Goal: Information Seeking & Learning: Find specific fact

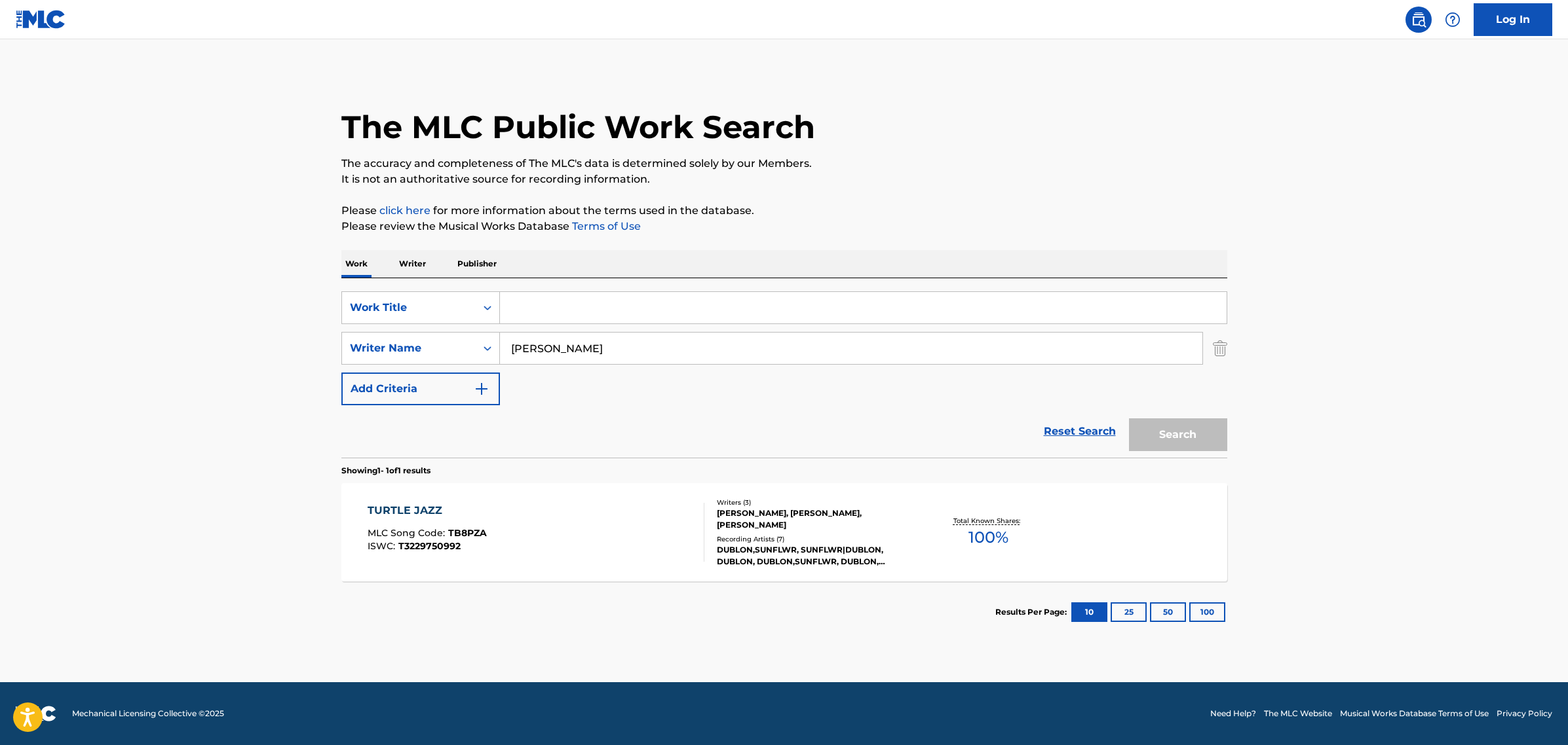
click at [1171, 449] on div "Search" at bounding box center [1174, 431] width 105 height 52
click at [1069, 424] on link "Reset Search" at bounding box center [1079, 431] width 85 height 29
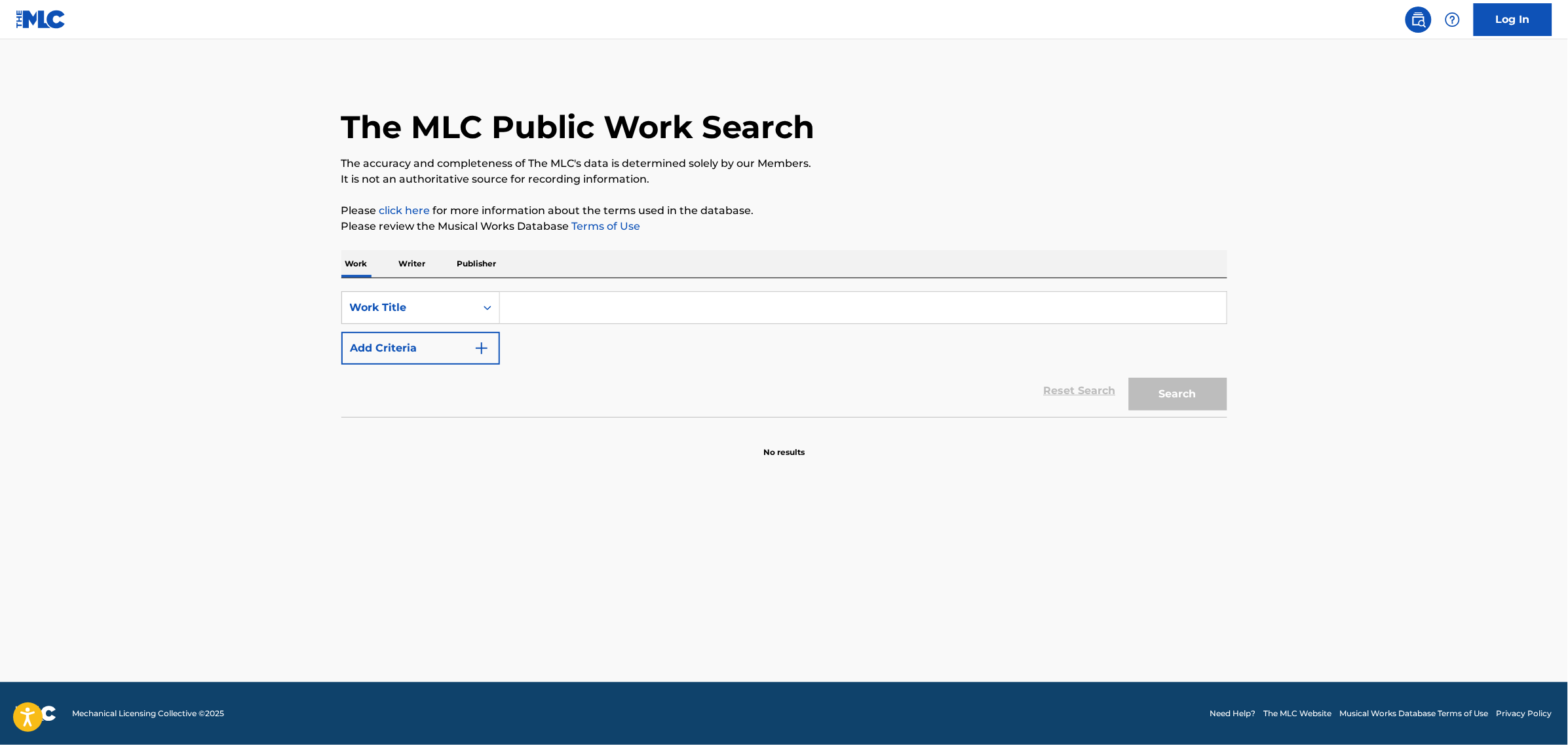
click at [434, 261] on div "Work Writer Publisher" at bounding box center [785, 263] width 886 height 28
click at [388, 257] on div "Work Writer Publisher" at bounding box center [785, 263] width 886 height 28
drag, startPoint x: 436, startPoint y: 262, endPoint x: 427, endPoint y: 262, distance: 9.0
click at [436, 262] on div "Work Writer Publisher" at bounding box center [785, 263] width 886 height 28
click at [423, 262] on p "Writer" at bounding box center [412, 263] width 34 height 28
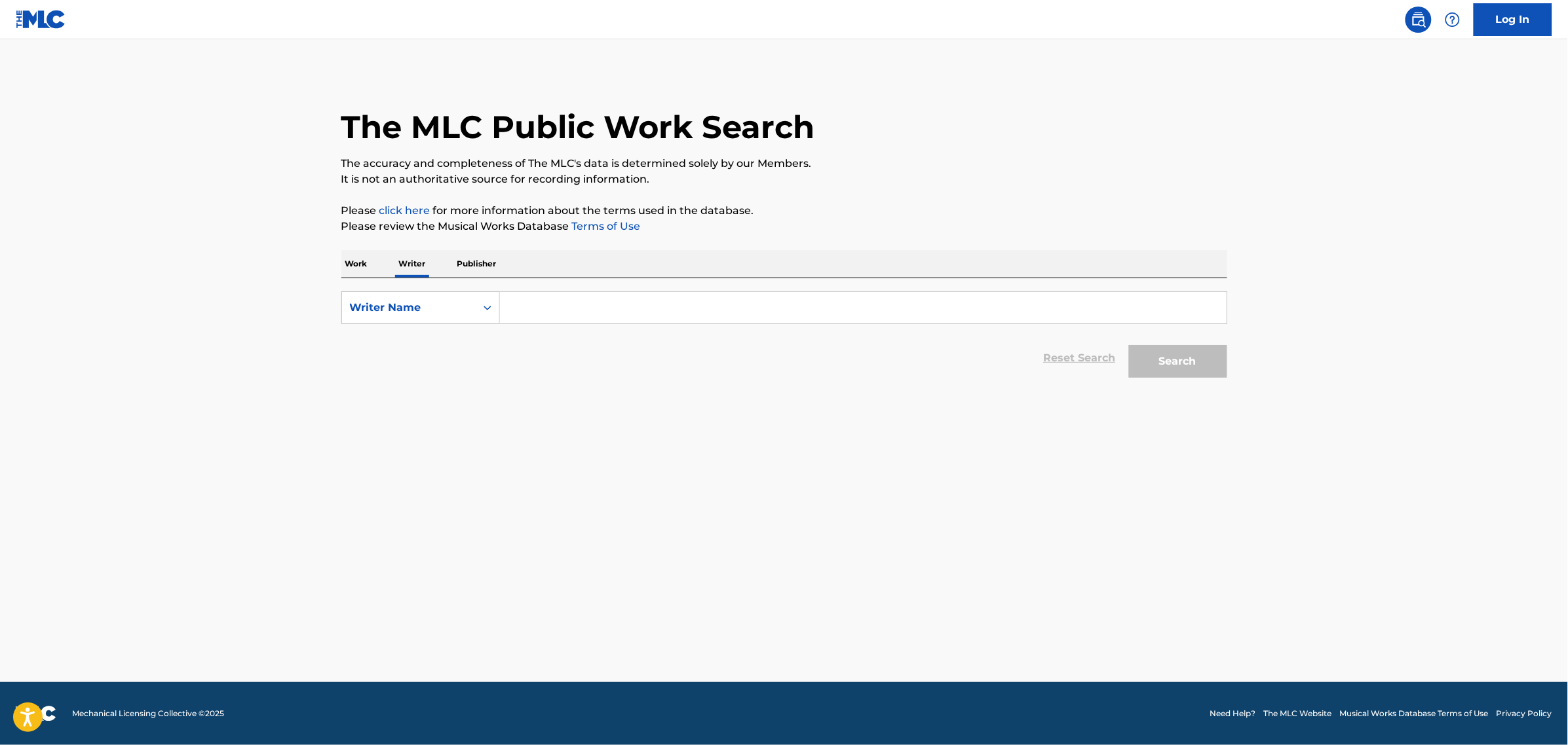
click at [525, 303] on input "Search Form" at bounding box center [864, 307] width 727 height 31
type input "[PERSON_NAME]"
click at [1164, 372] on button "Search" at bounding box center [1178, 361] width 98 height 33
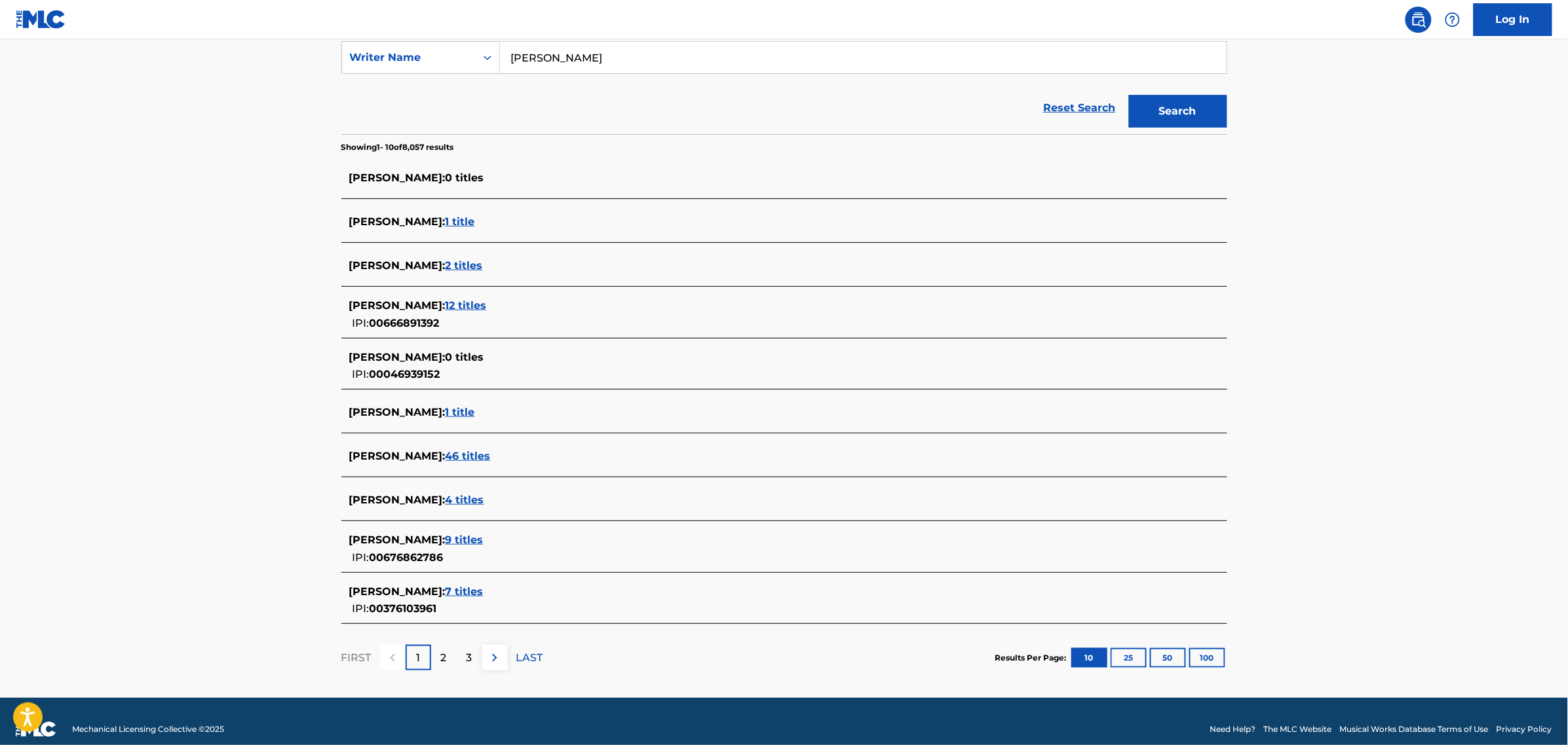
scroll to position [266, 0]
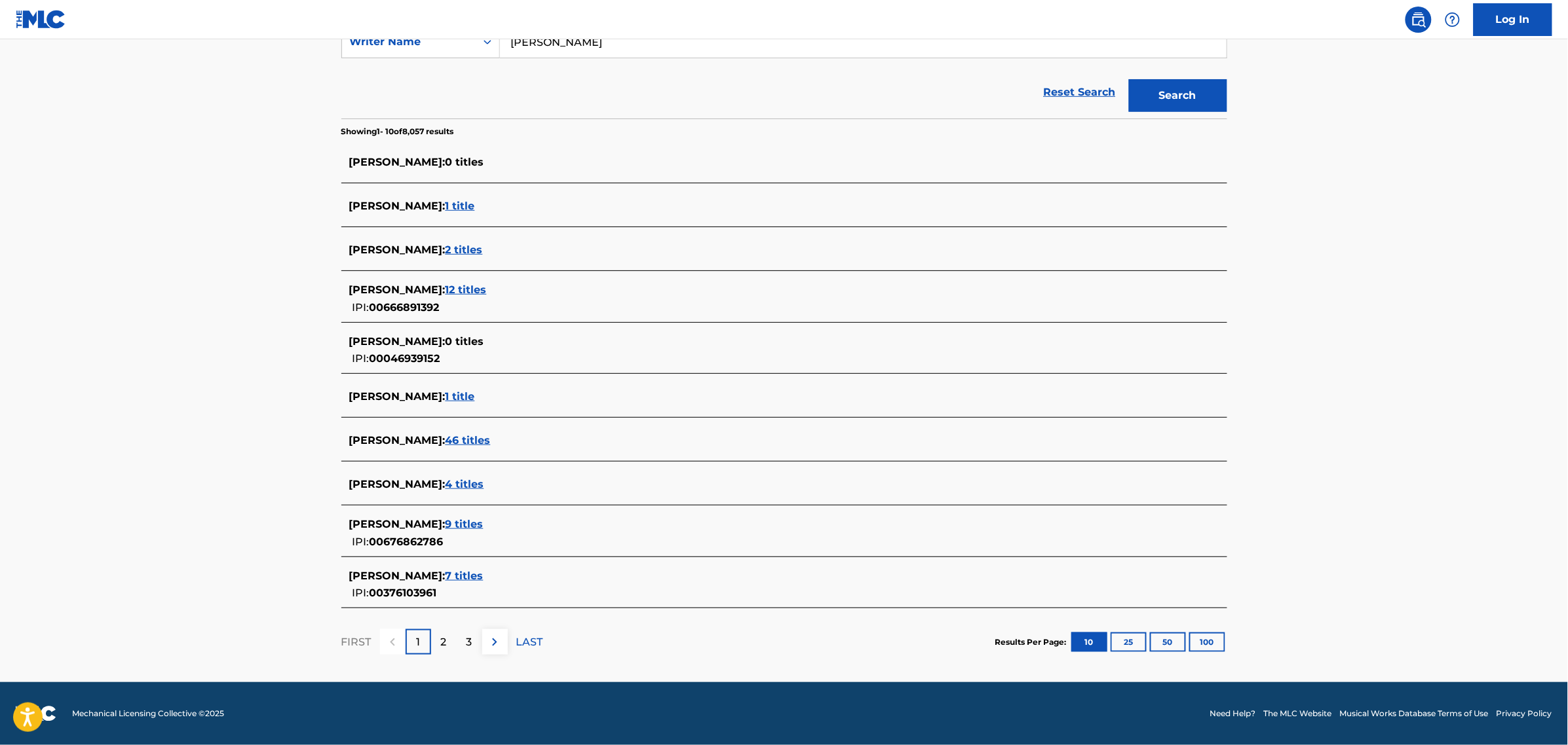
click at [463, 526] on span "9 titles" at bounding box center [464, 524] width 38 height 13
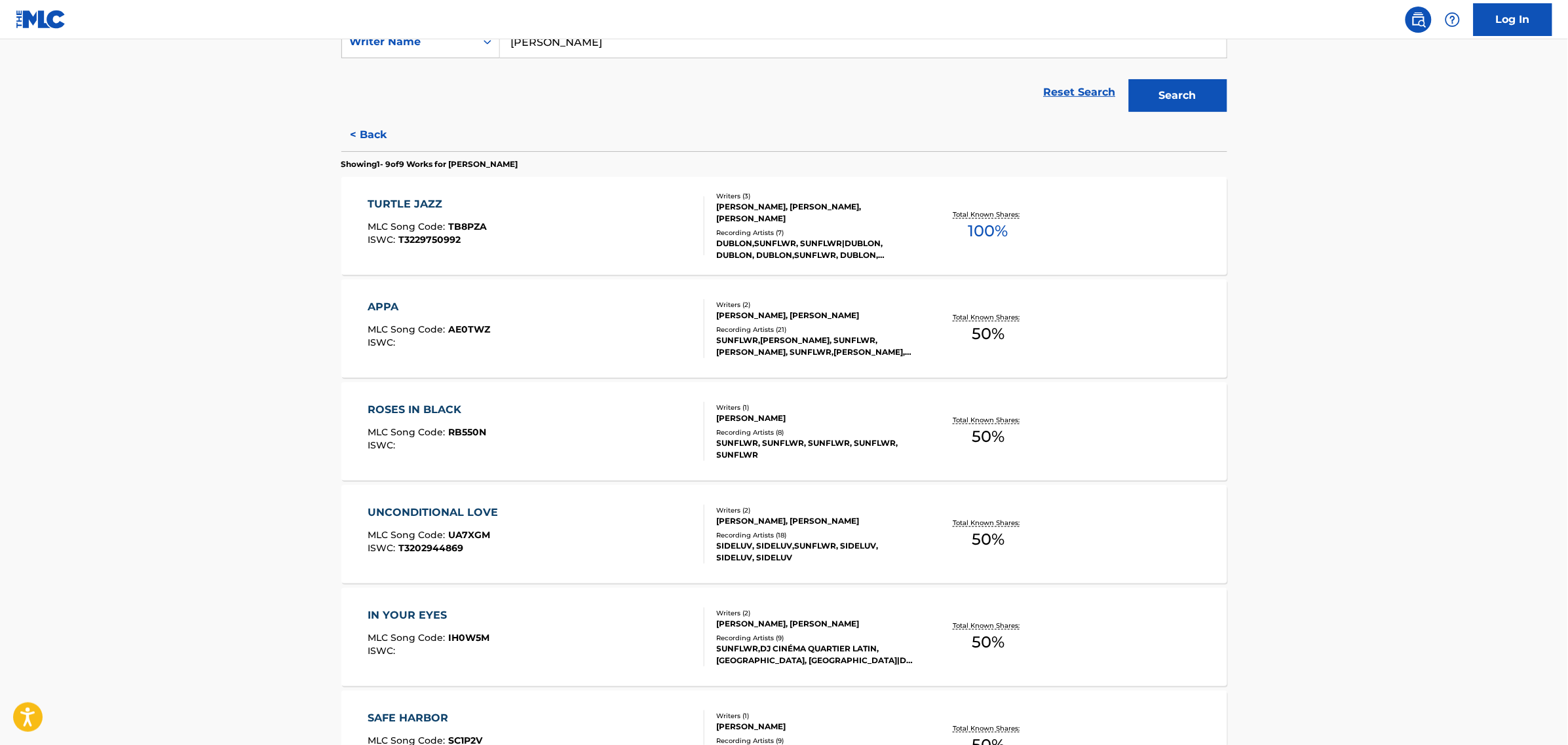
click at [541, 320] on div "APPA MLC Song Code : AE0TWZ ISWC :" at bounding box center [536, 329] width 337 height 59
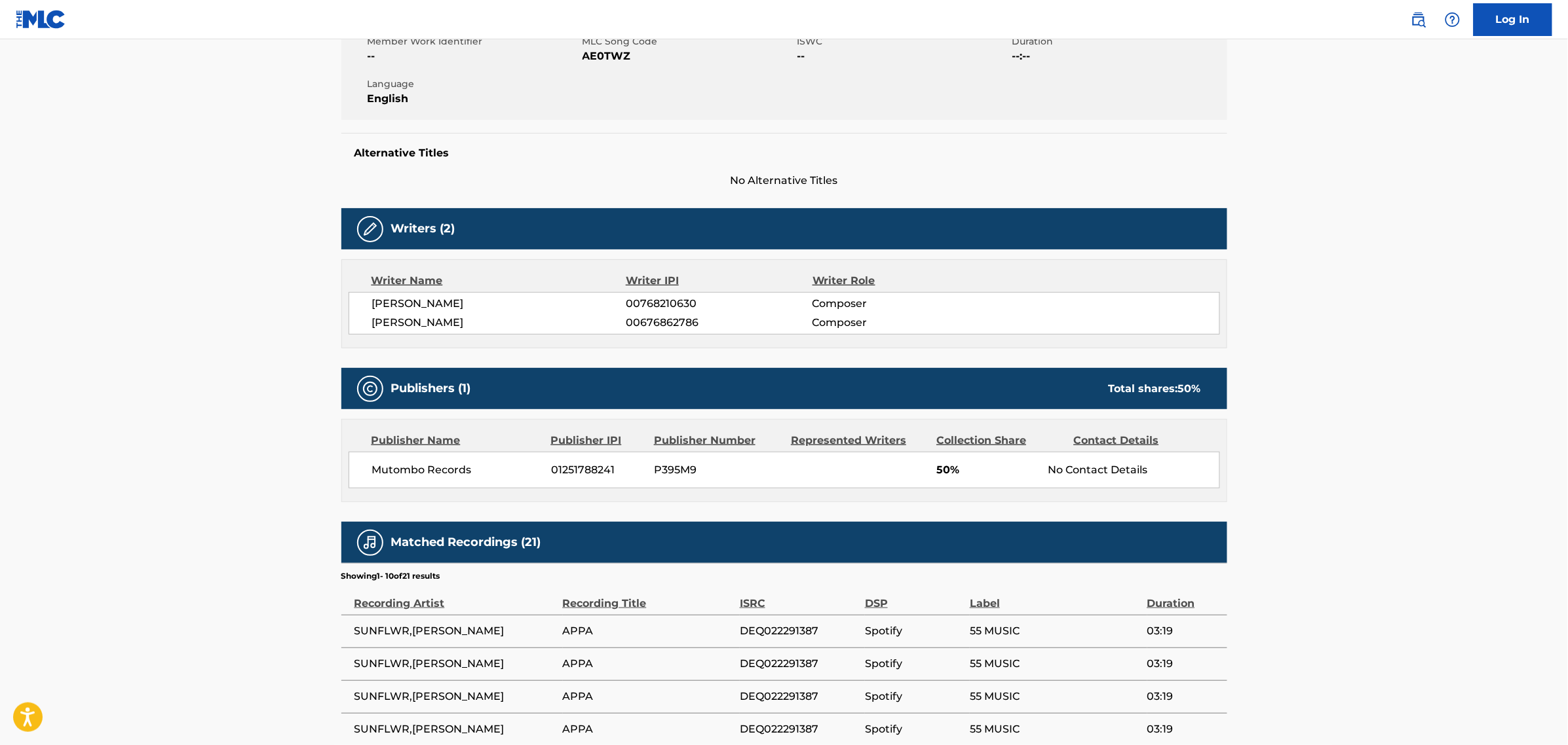
scroll to position [273, 0]
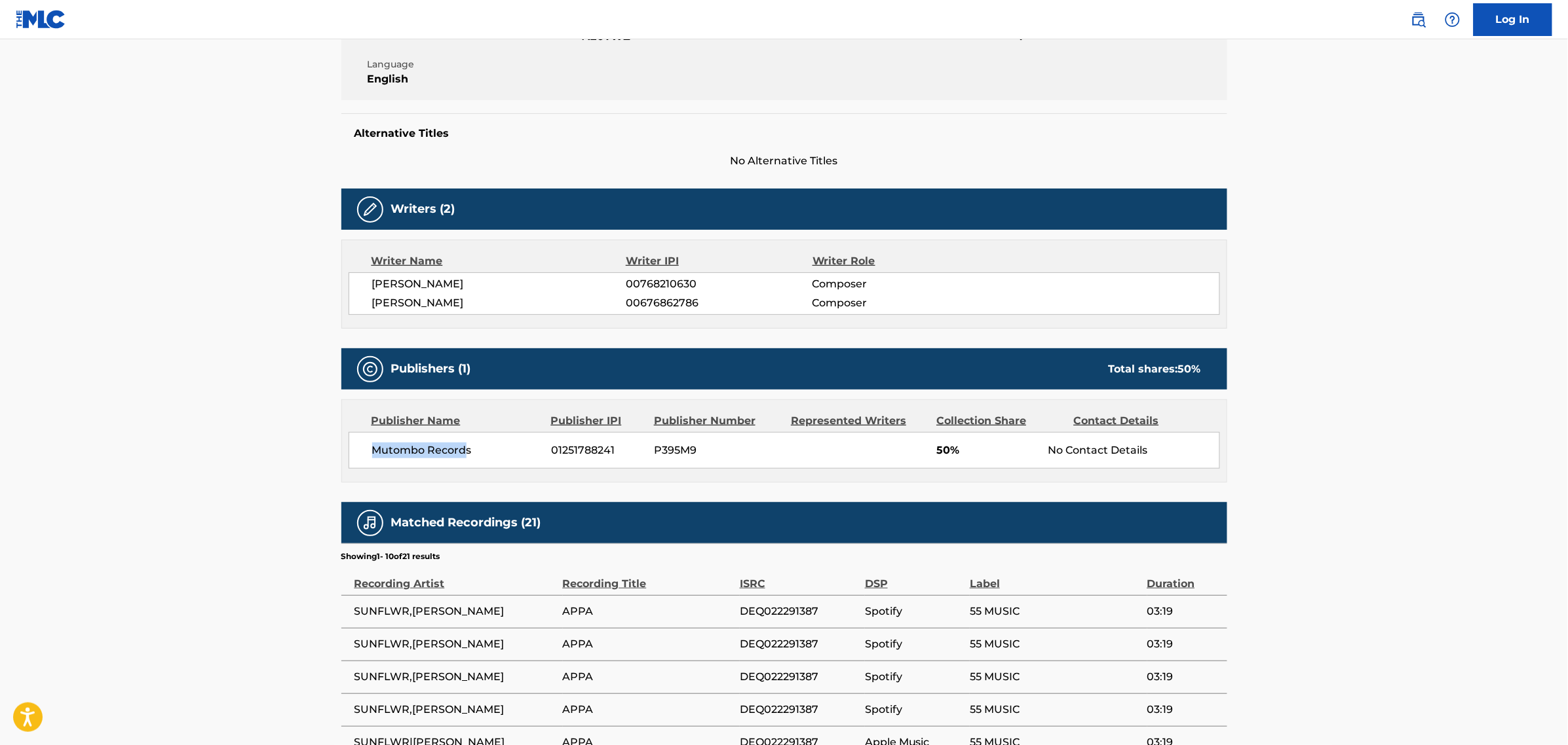
drag, startPoint x: 371, startPoint y: 447, endPoint x: 463, endPoint y: 450, distance: 92.0
click at [463, 450] on div "Mutombo Records [PHONE_NUMBER] P395M9 50% No Contact Details" at bounding box center [784, 451] width 871 height 37
click at [592, 452] on span "01251788241" at bounding box center [598, 451] width 93 height 16
copy span "01251788241"
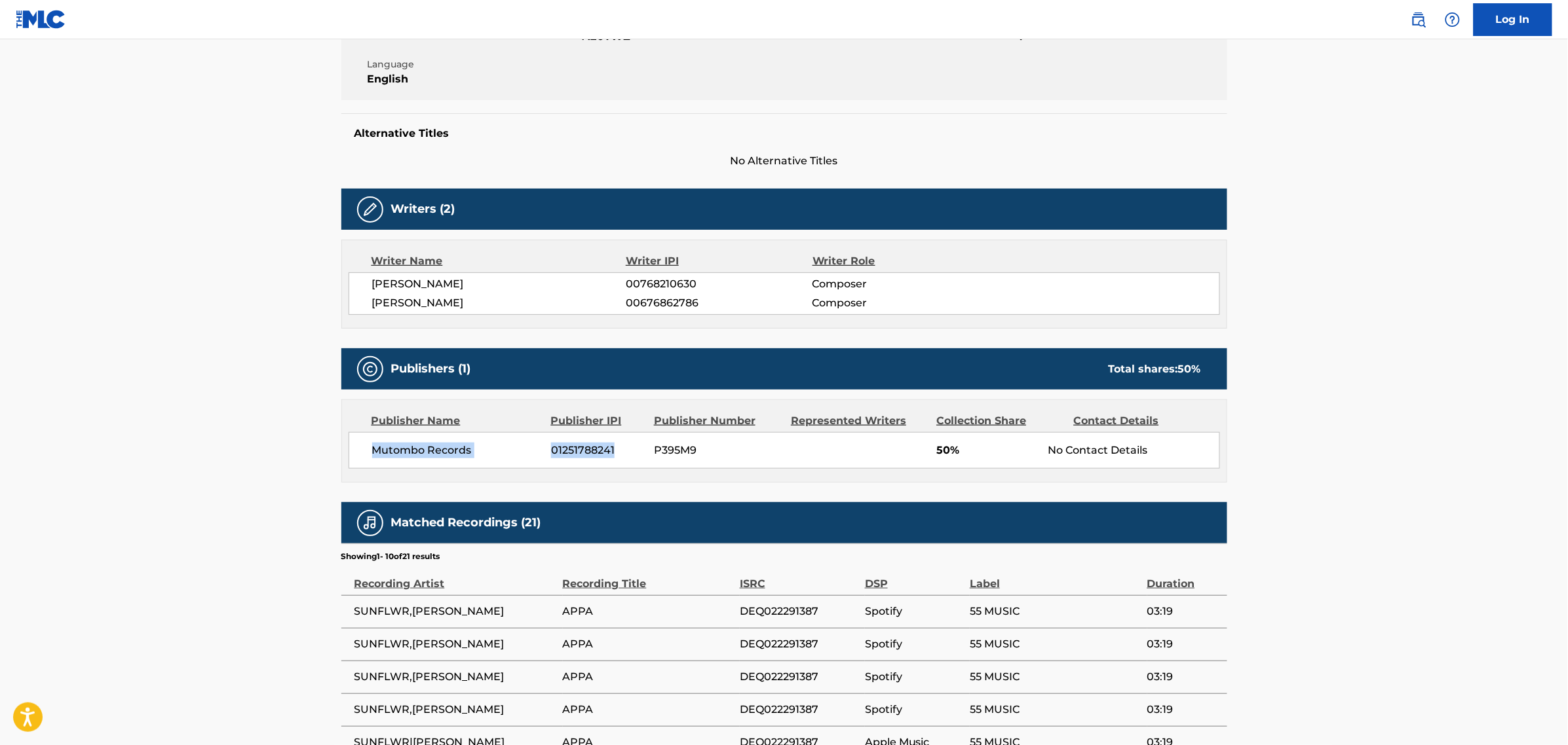
drag, startPoint x: 372, startPoint y: 456, endPoint x: 628, endPoint y: 435, distance: 256.9
click at [618, 442] on div "Mutombo Records [PHONE_NUMBER] P395M9 50% No Contact Details" at bounding box center [784, 451] width 871 height 37
copy div "Mutombo Records 01251788241"
